Goal: Information Seeking & Learning: Learn about a topic

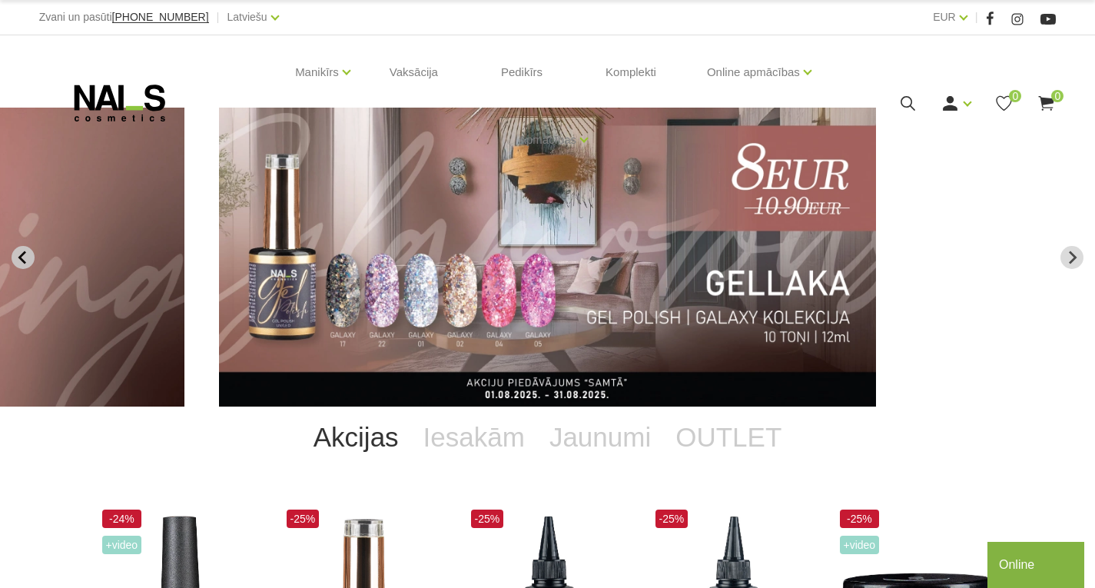
click at [24, 257] on icon "Previous slide" at bounding box center [23, 257] width 14 height 14
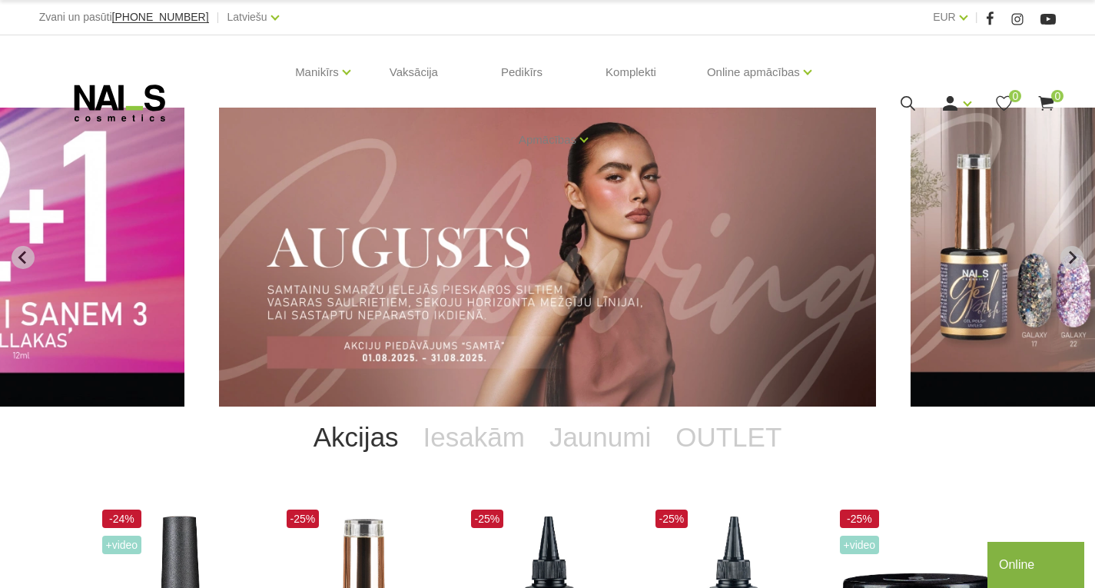
click at [18, 256] on icon "Previous slide" at bounding box center [23, 257] width 14 height 14
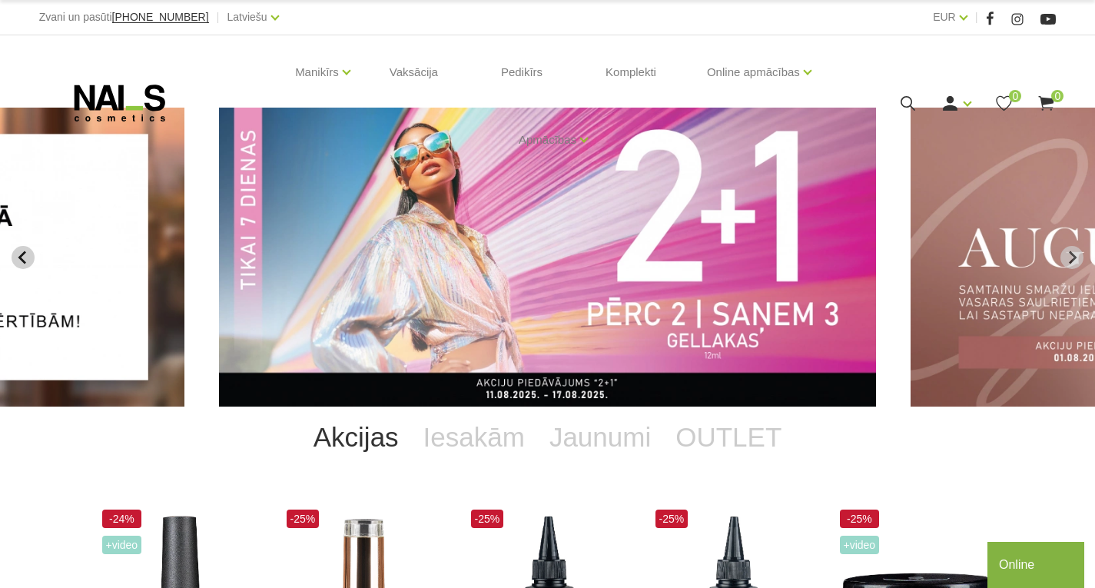
click at [20, 258] on icon "Previous slide" at bounding box center [22, 256] width 8 height 13
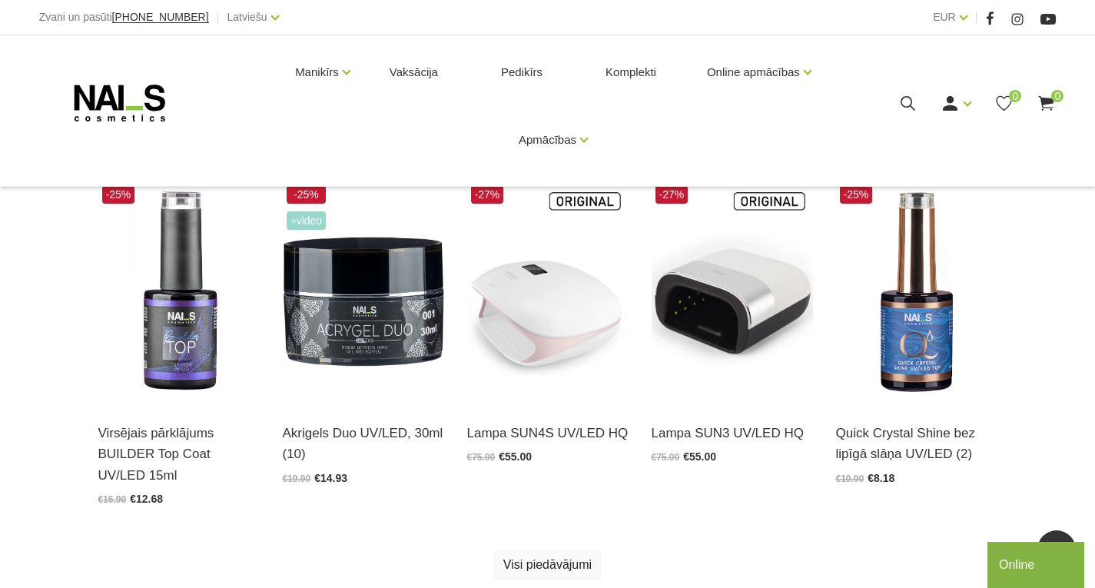
scroll to position [691, 0]
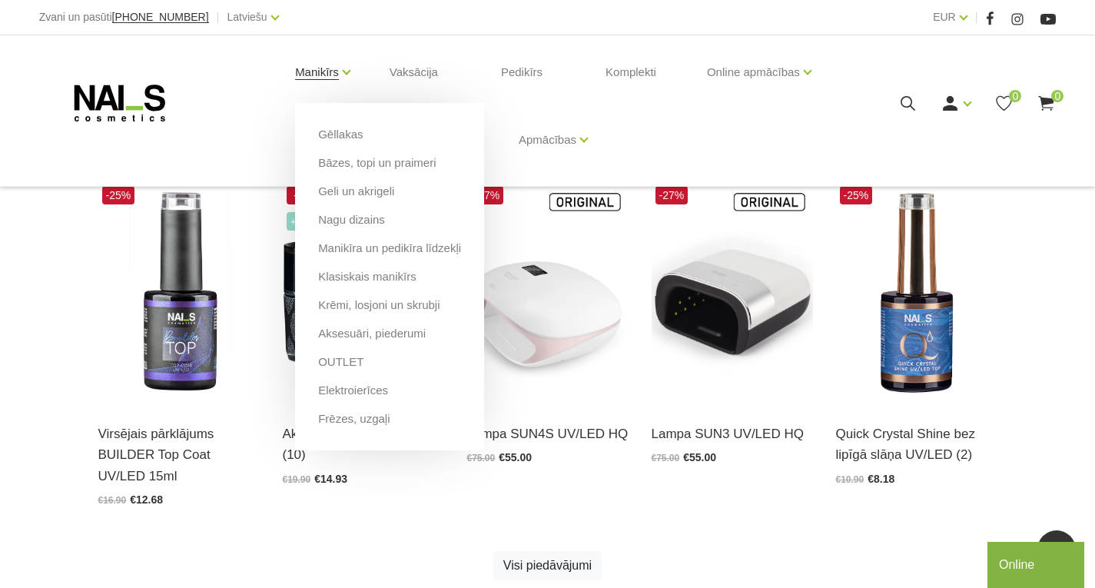
click at [338, 77] on li "Manikīrs Gēllakas Bāzes, topi un praimeri Geli un akrigeli Nagu dizains Manikīr…" at bounding box center [317, 71] width 82 height 61
click at [358, 396] on link "Elektroierīces" at bounding box center [353, 390] width 70 height 17
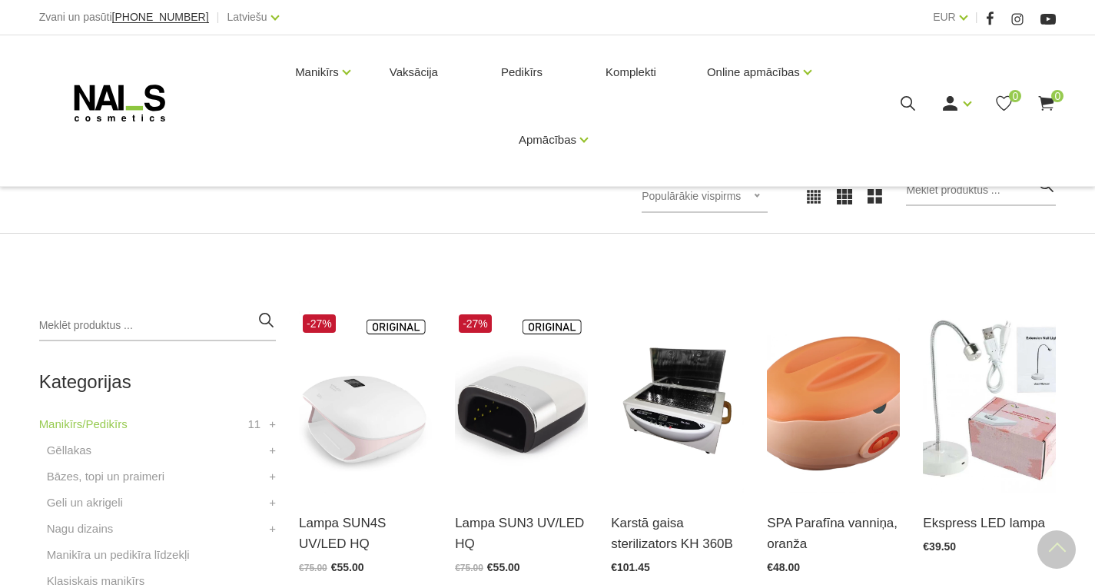
scroll to position [164, 0]
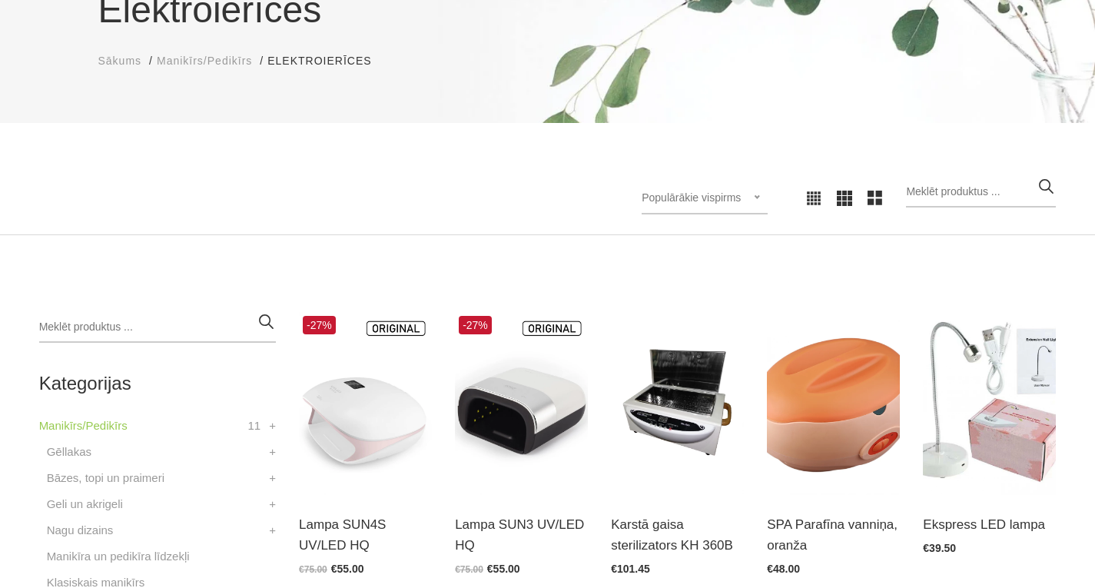
click at [357, 396] on img at bounding box center [365, 403] width 133 height 183
click at [485, 474] on img at bounding box center [521, 403] width 133 height 183
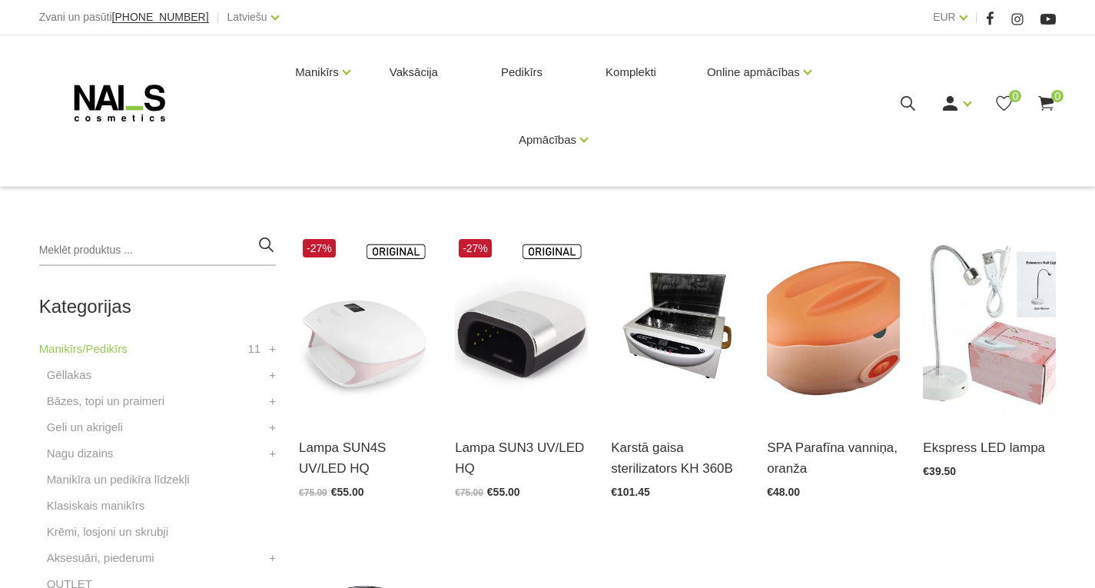
scroll to position [87, 0]
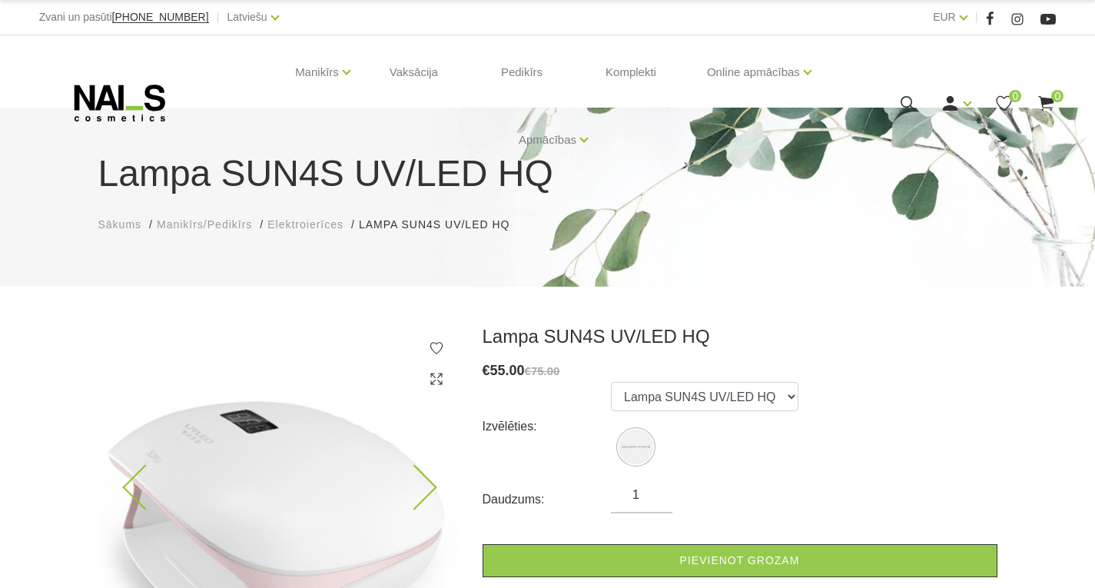
scroll to position [307, 0]
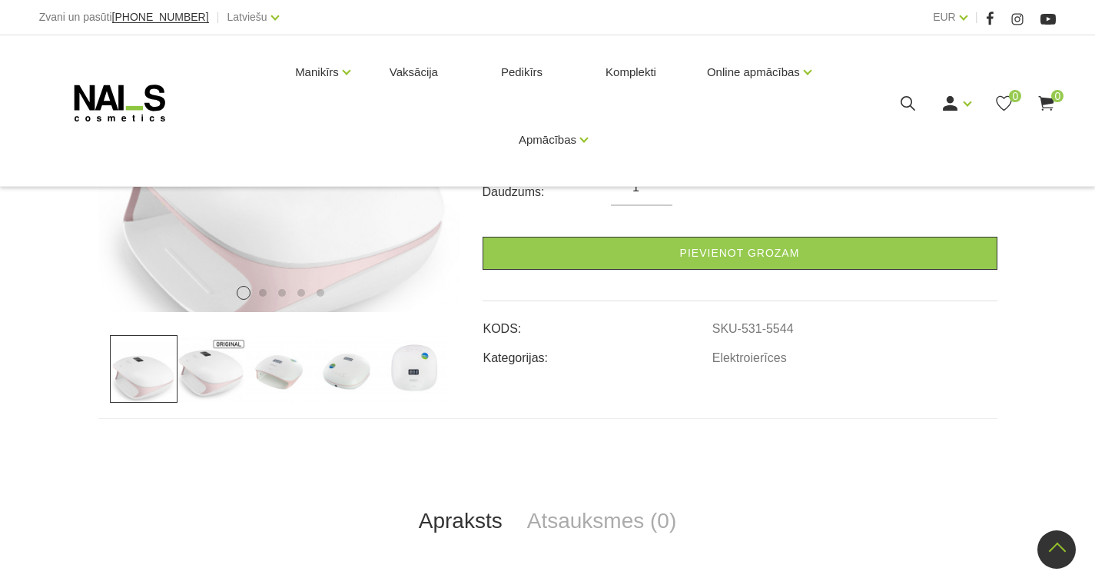
click at [251, 373] on img at bounding box center [279, 369] width 68 height 68
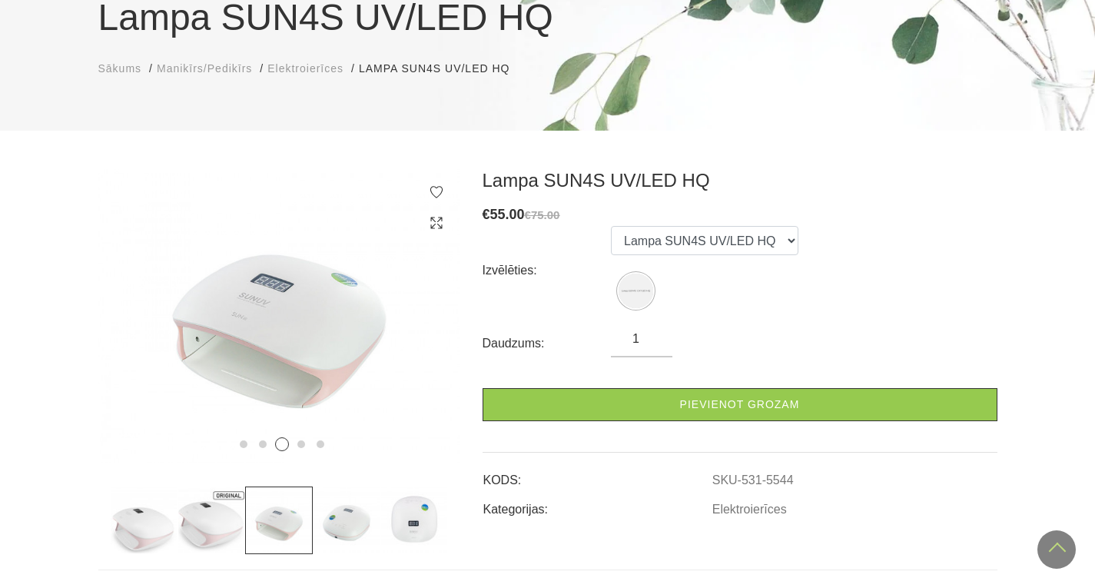
scroll to position [154, 0]
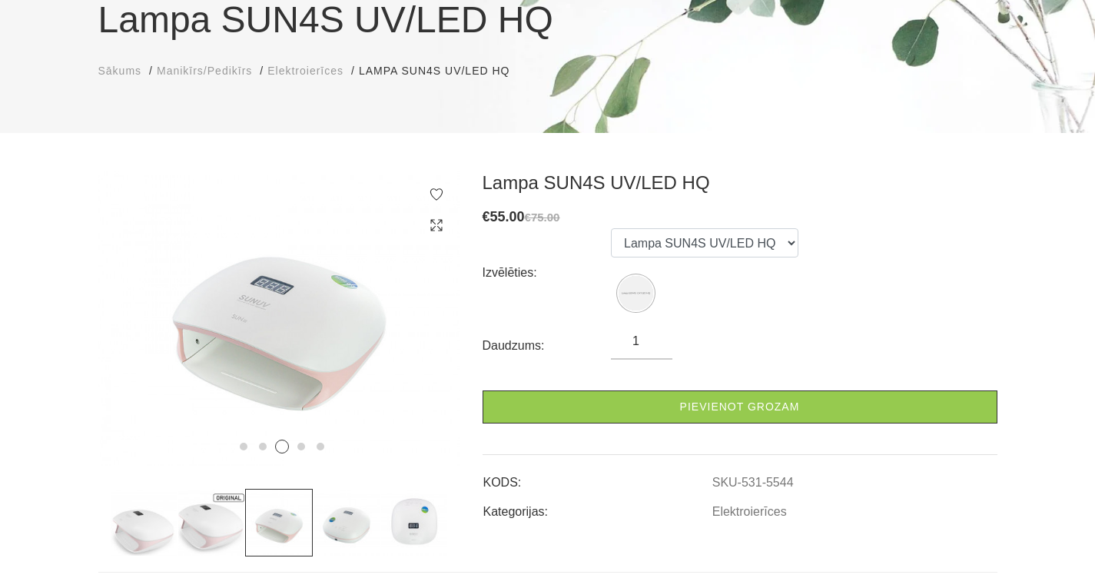
click at [357, 489] on img at bounding box center [347, 523] width 68 height 68
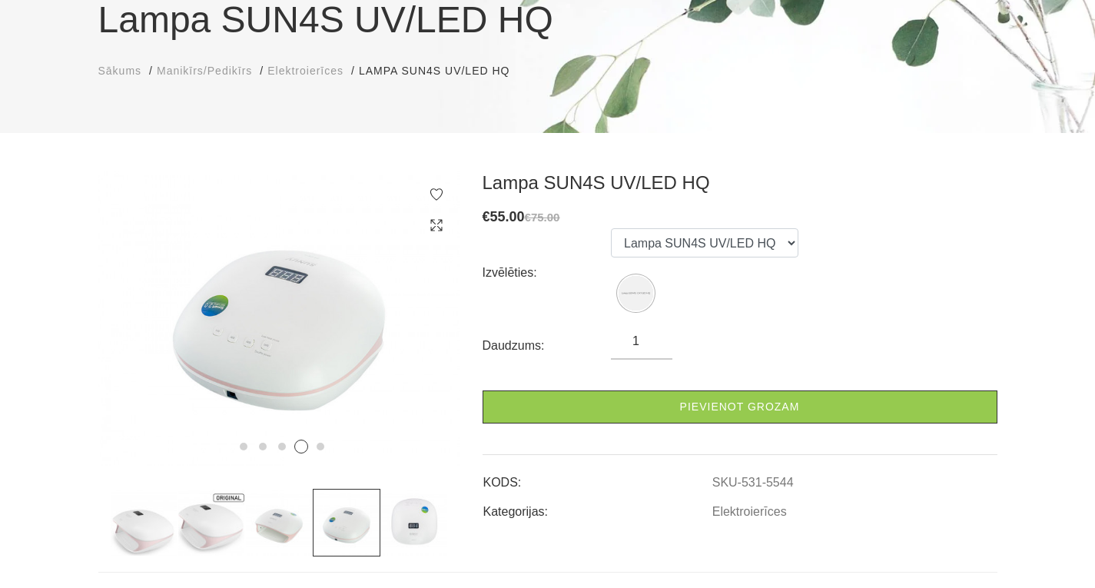
click at [412, 489] on img at bounding box center [414, 523] width 68 height 68
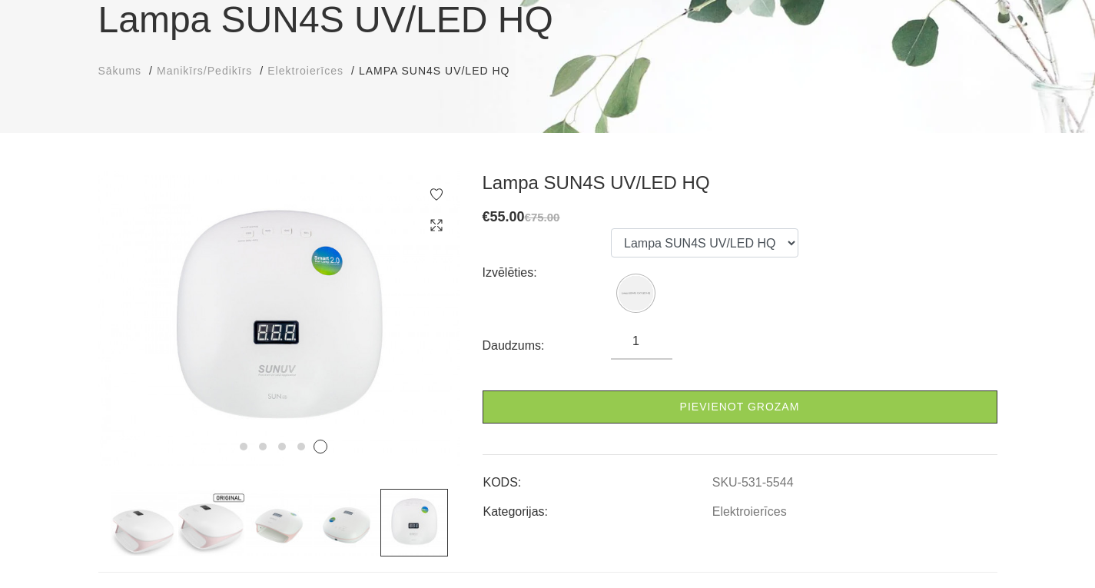
click at [193, 509] on img at bounding box center [211, 523] width 68 height 68
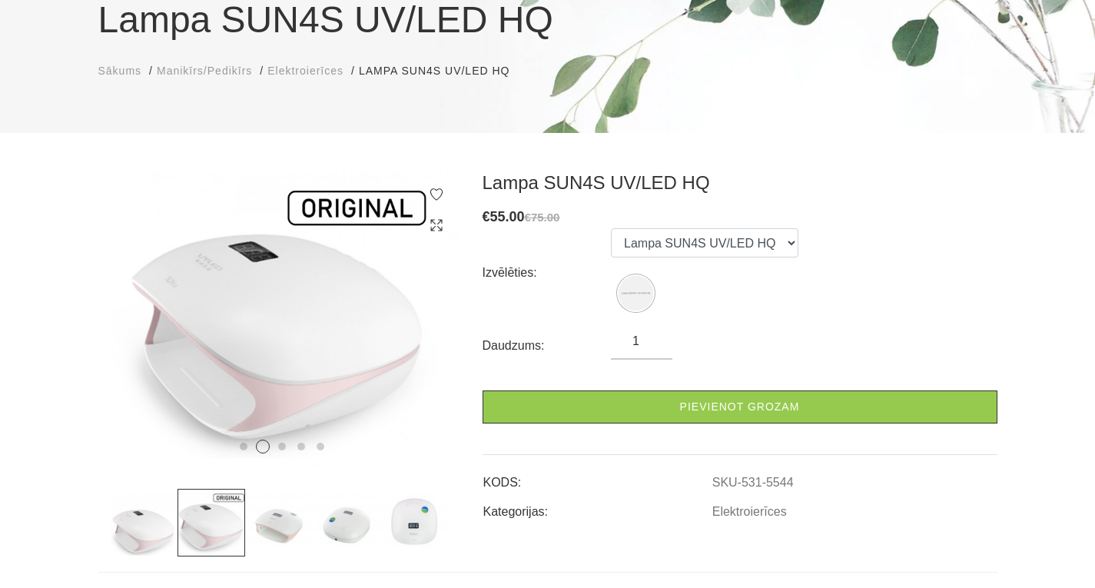
click at [293, 489] on img at bounding box center [279, 523] width 68 height 68
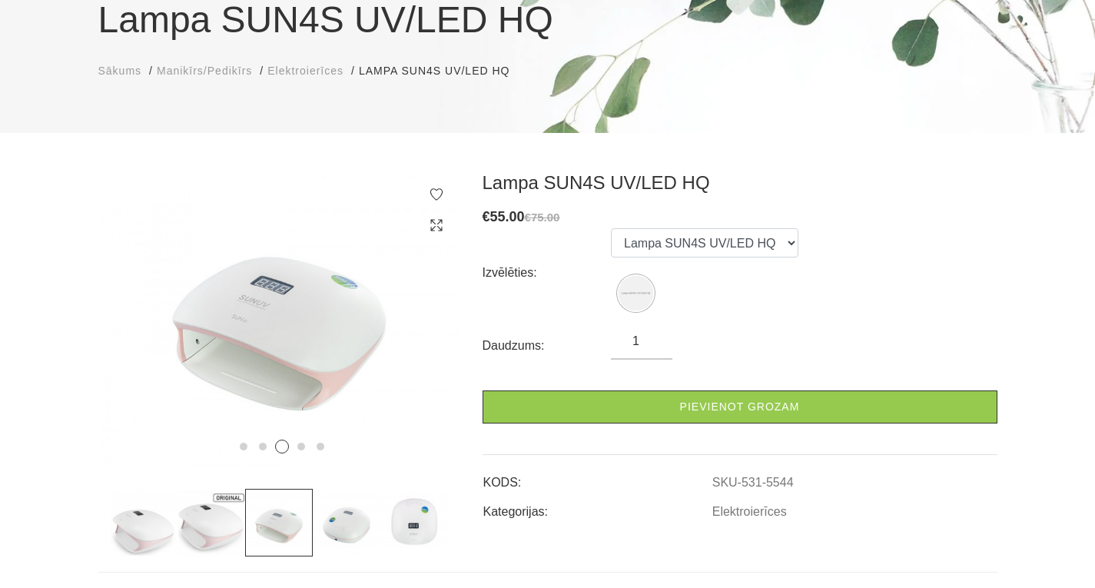
click at [280, 497] on img at bounding box center [279, 523] width 68 height 68
click at [414, 334] on icon at bounding box center [413, 333] width 45 height 45
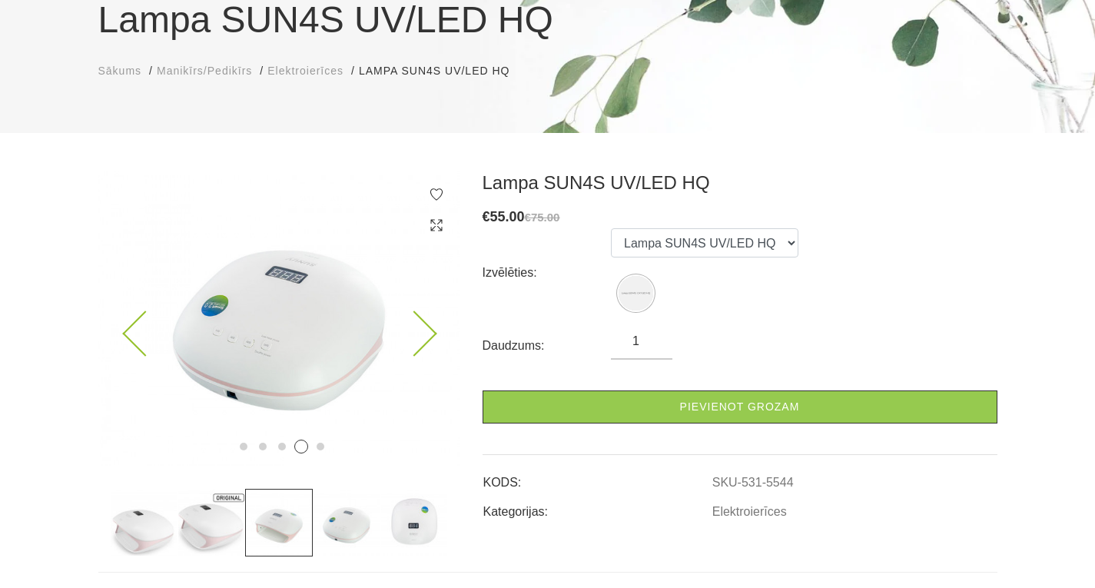
click at [410, 333] on icon at bounding box center [413, 333] width 45 height 45
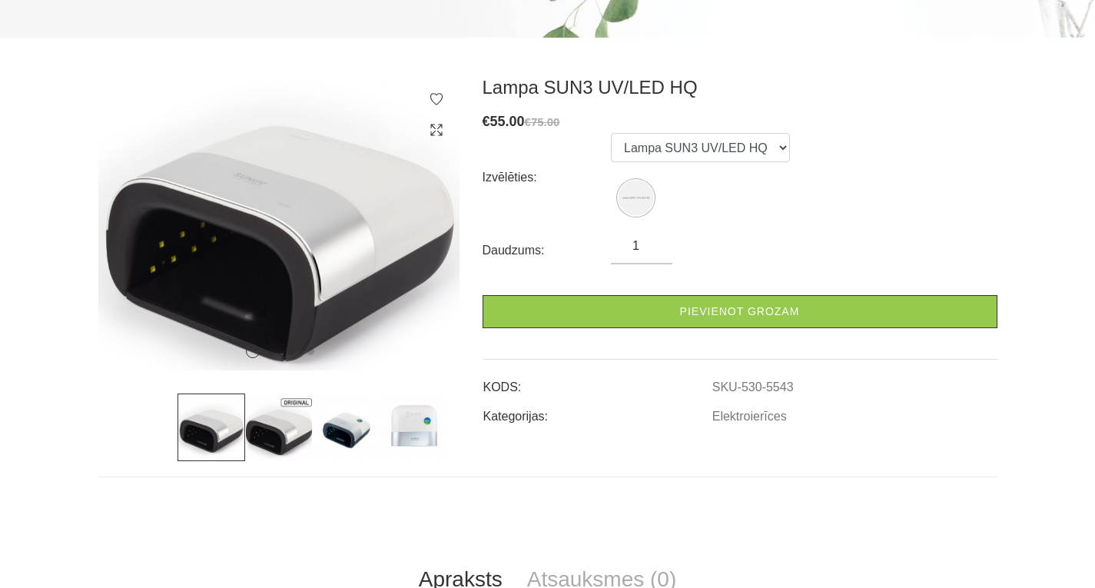
scroll to position [307, 0]
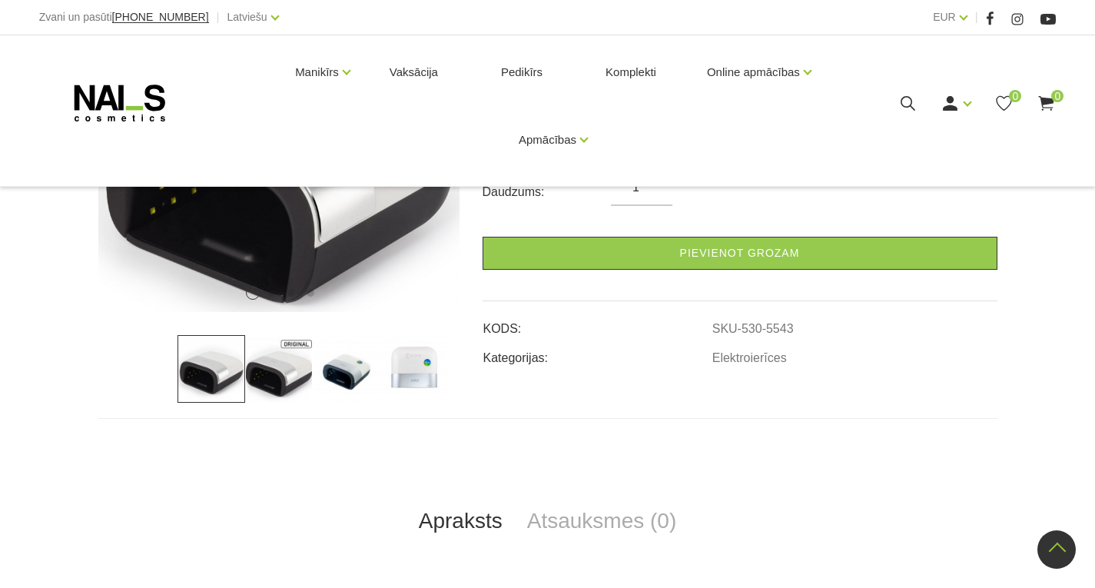
click at [286, 382] on img at bounding box center [279, 369] width 68 height 68
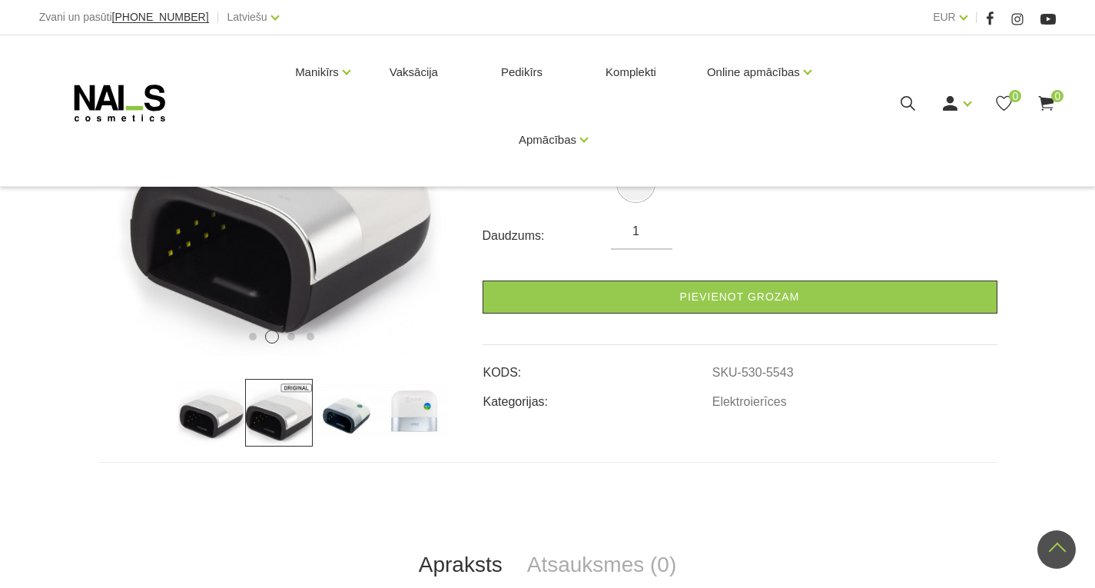
scroll to position [154, 0]
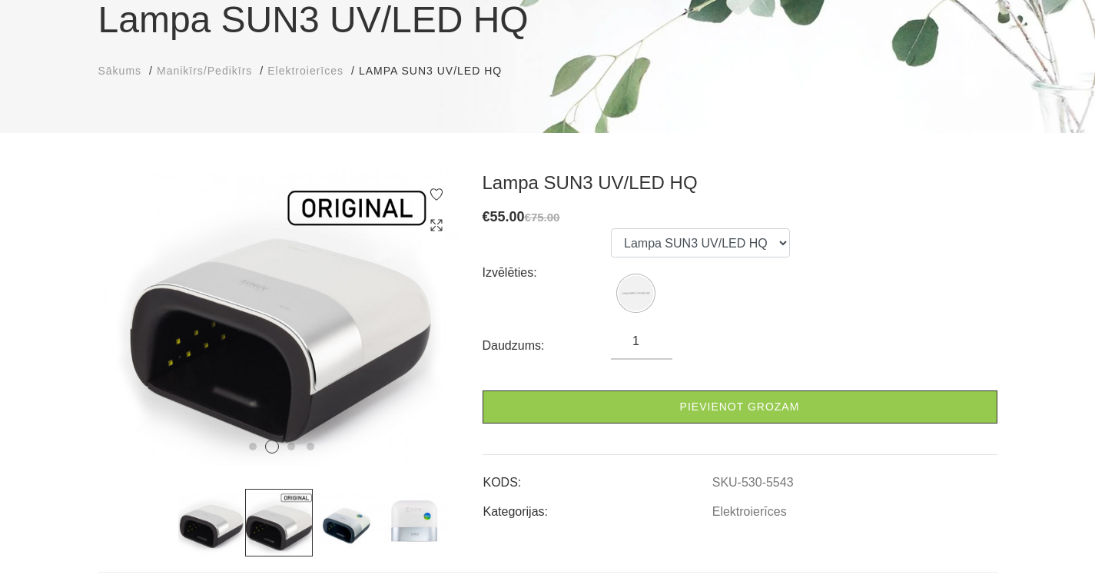
click at [366, 505] on img at bounding box center [347, 523] width 68 height 68
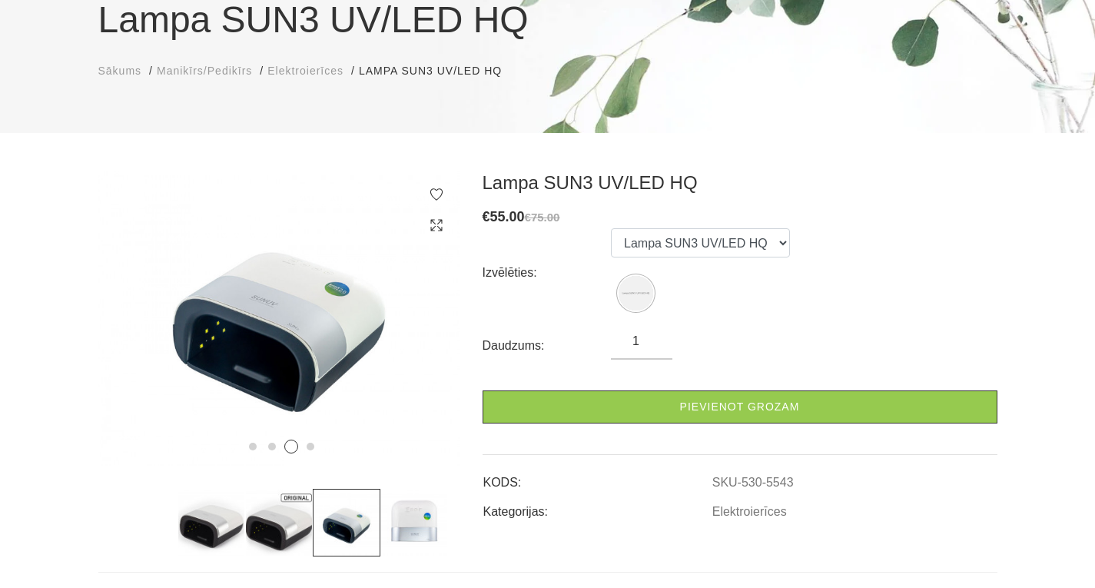
click at [410, 518] on img at bounding box center [414, 523] width 68 height 68
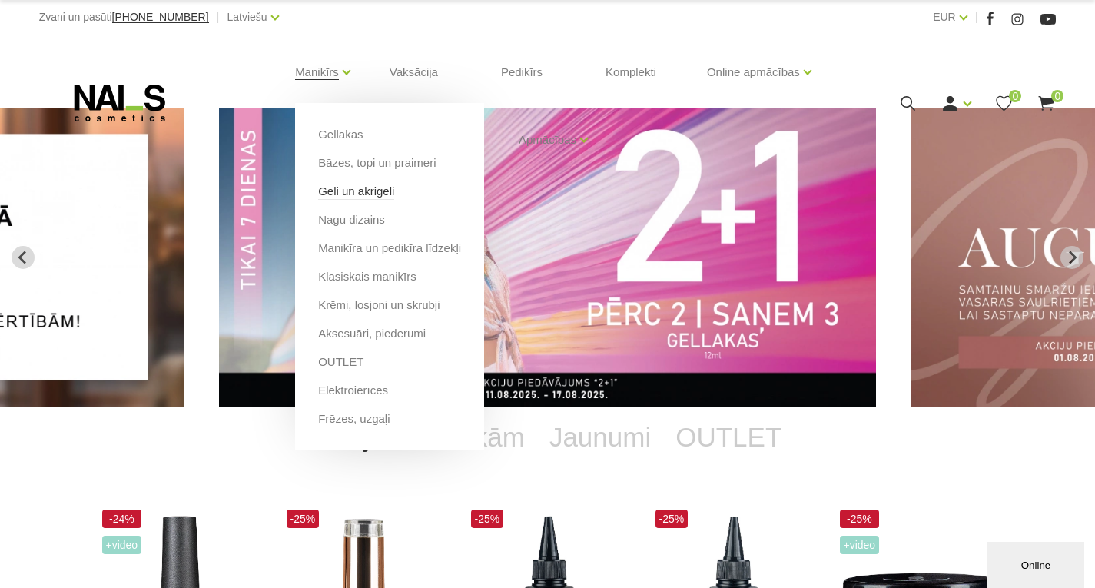
click at [370, 191] on link "Geli un akrigeli" at bounding box center [356, 191] width 76 height 17
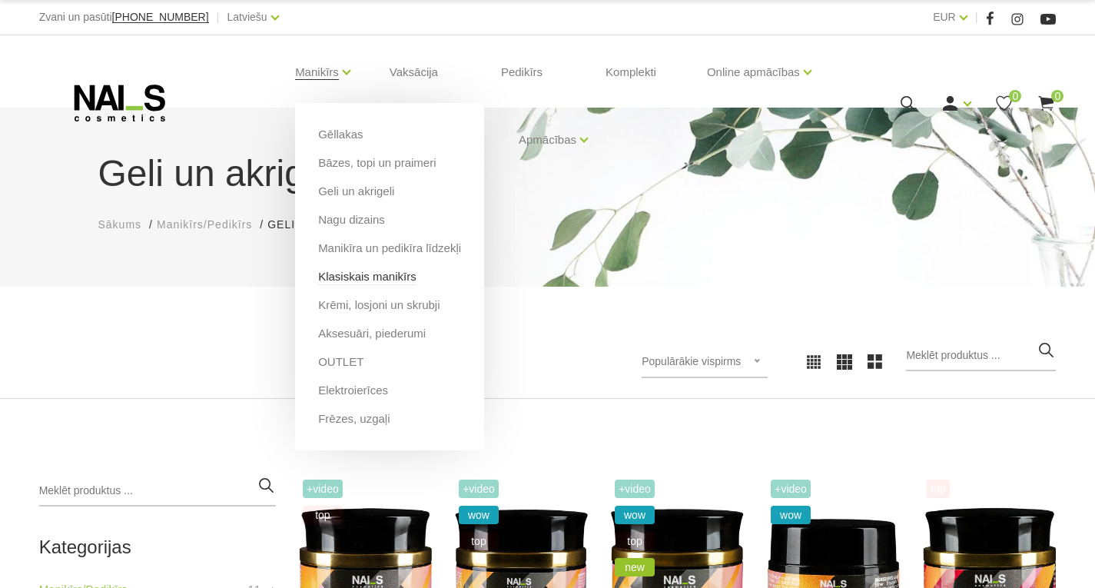
click at [394, 272] on link "Klasiskais manikīrs" at bounding box center [367, 276] width 98 height 17
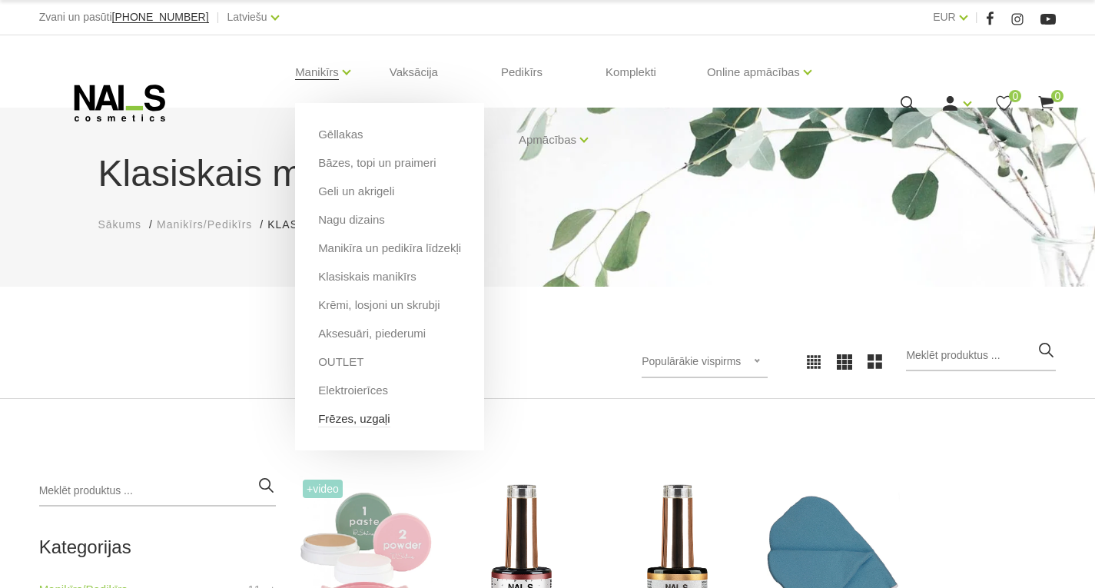
click at [350, 414] on link "Frēzes, uzgaļi" at bounding box center [353, 418] width 71 height 17
click at [350, 411] on link "Frēzes, uzgaļi" at bounding box center [353, 418] width 71 height 17
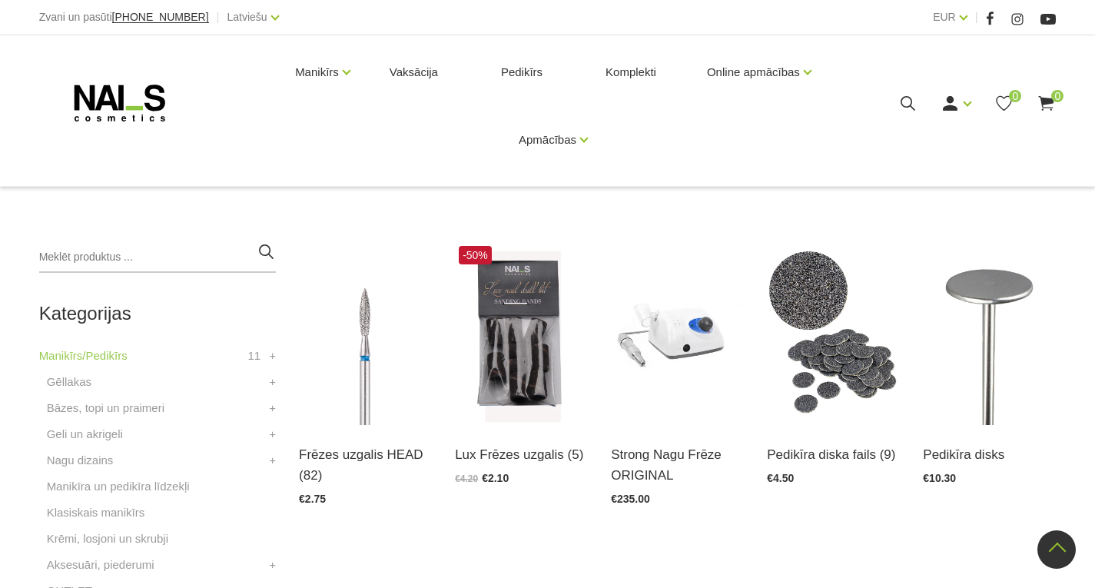
scroll to position [230, 0]
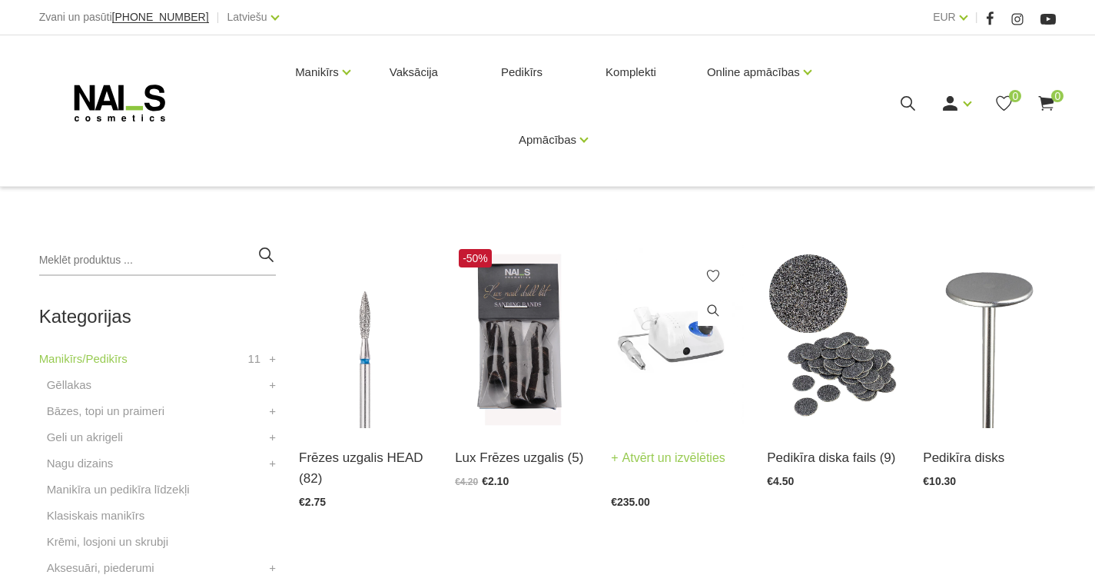
click at [621, 352] on img at bounding box center [677, 336] width 133 height 183
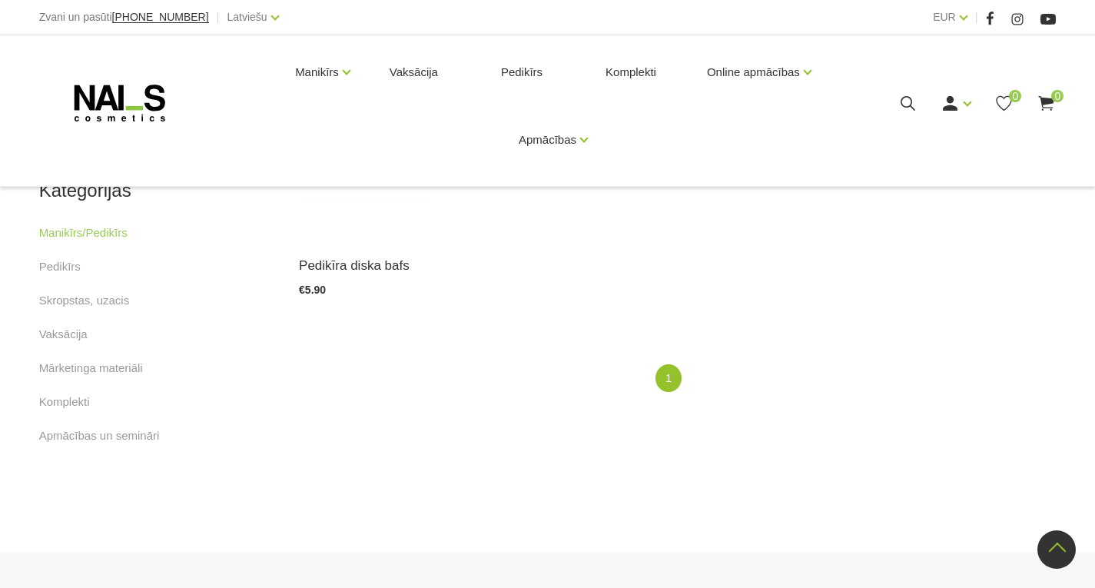
scroll to position [617, 0]
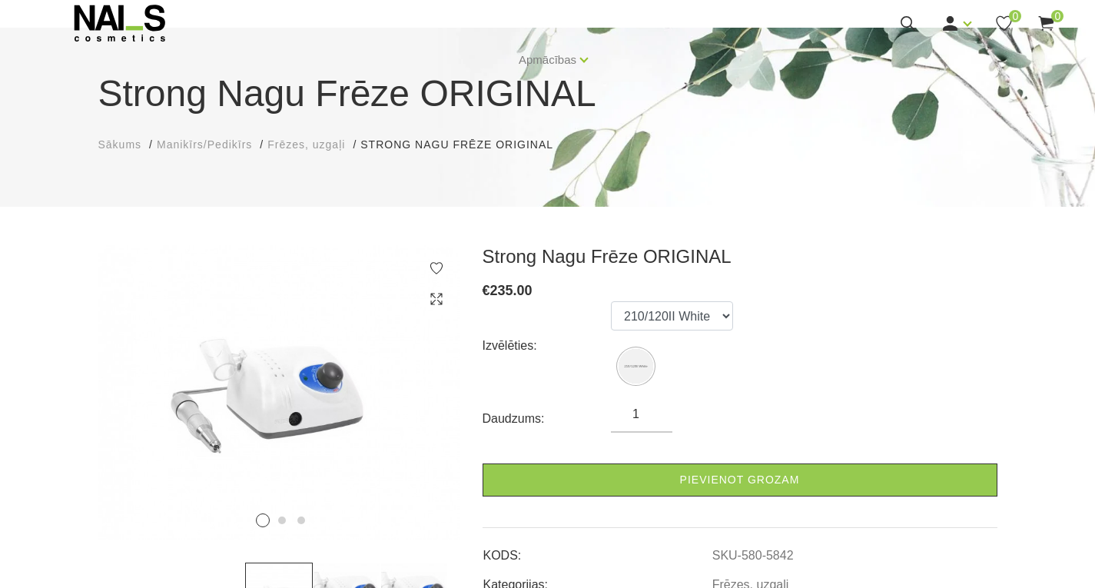
scroll to position [77, 0]
